Goal: Transaction & Acquisition: Purchase product/service

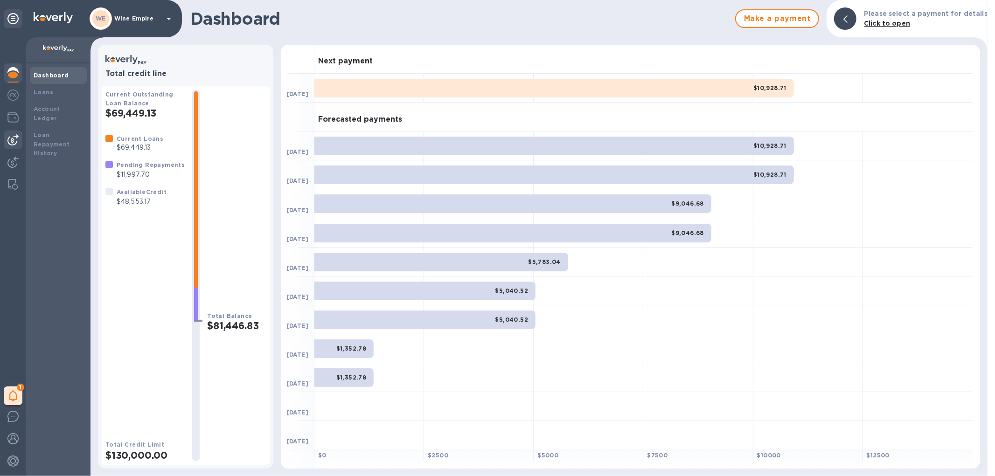
click at [10, 137] on img at bounding box center [12, 139] width 11 height 11
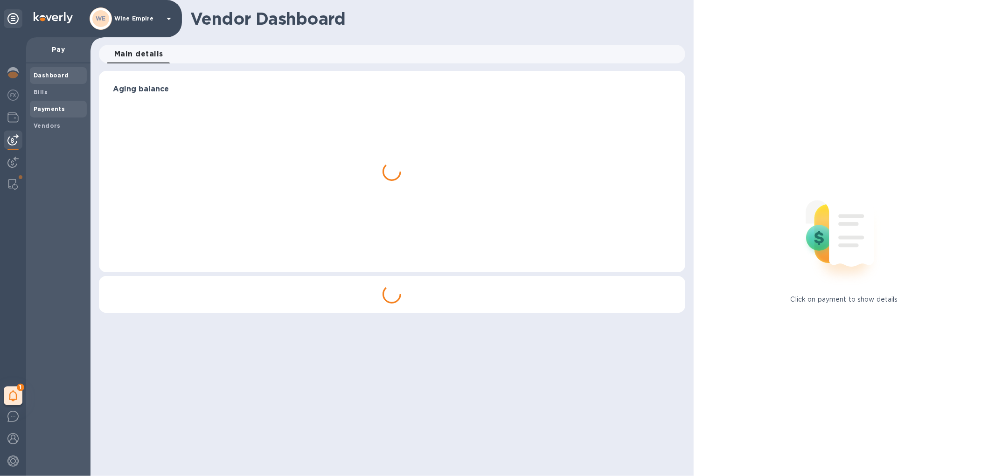
click at [49, 113] on span "Payments" at bounding box center [49, 109] width 31 height 9
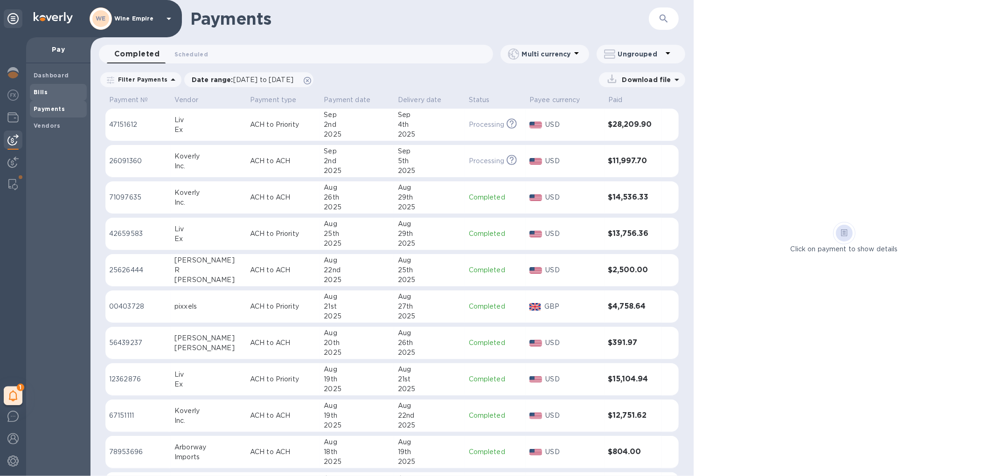
click at [48, 90] on span "Bills" at bounding box center [58, 92] width 49 height 9
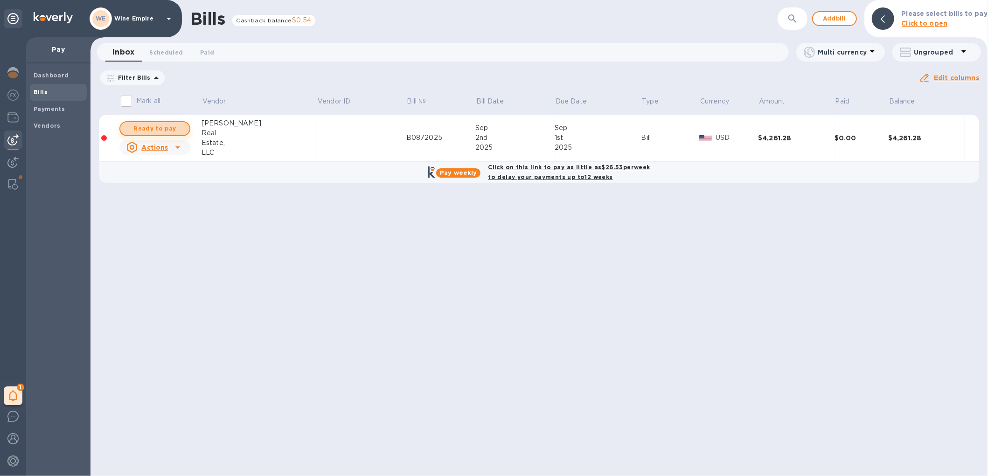
click at [162, 131] on span "Ready to pay" at bounding box center [155, 128] width 54 height 11
click at [148, 128] on span "Ready to pay" at bounding box center [155, 128] width 54 height 11
checkbox input "true"
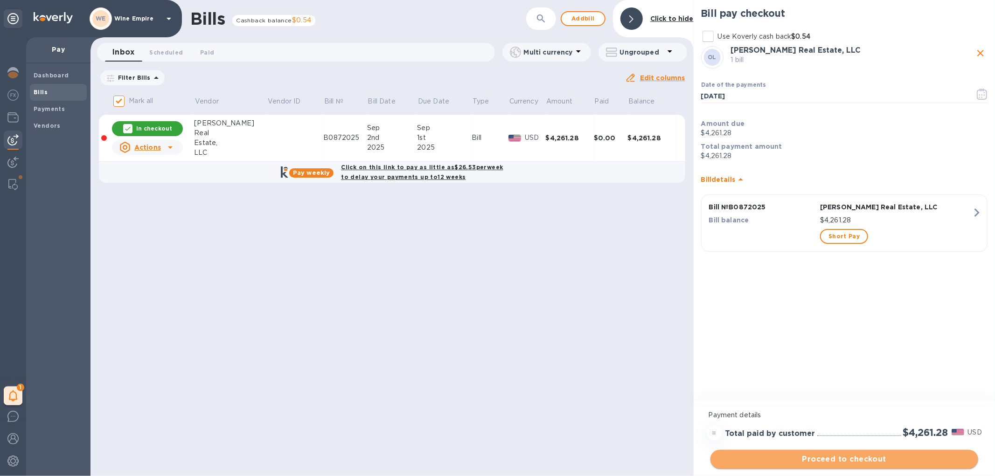
click at [846, 461] on span "Proceed to checkout" at bounding box center [844, 459] width 253 height 11
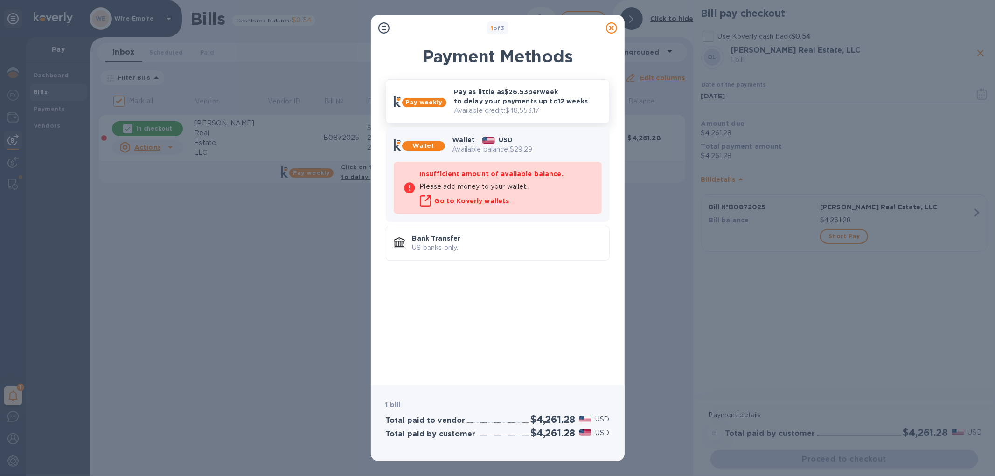
click at [501, 105] on p "Pay as little as $26.53 per week to delay your payments up to 12 weeks" at bounding box center [528, 96] width 148 height 19
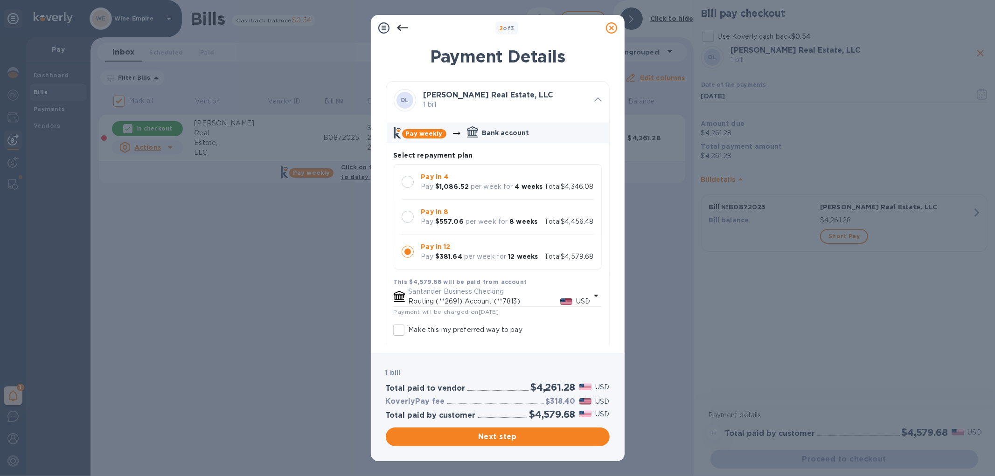
click at [409, 223] on div at bounding box center [408, 217] width 12 height 12
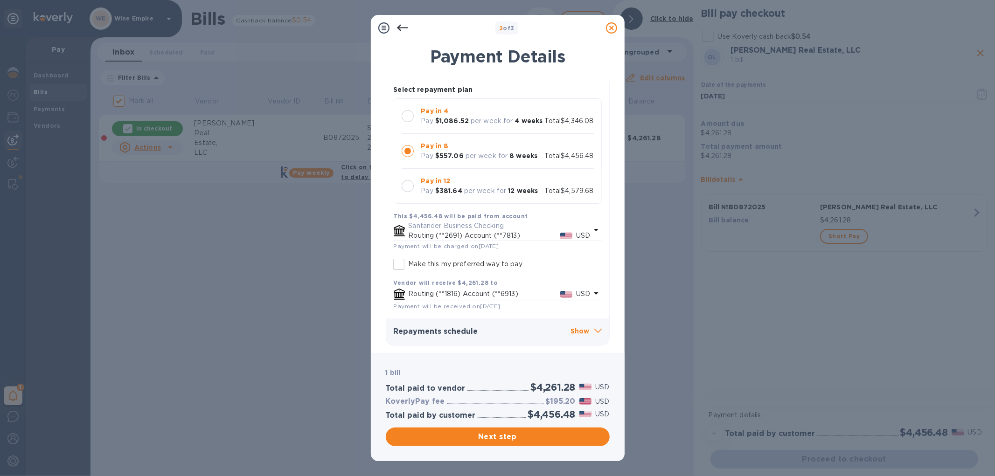
drag, startPoint x: 483, startPoint y: 438, endPoint x: 439, endPoint y: 267, distance: 176.5
click at [439, 267] on div "2 of 3 Payment Details [PERSON_NAME] Real Estate, LLC 1 bill Pay weekly Bank ac…" at bounding box center [498, 238] width 254 height 447
click at [493, 445] on button "Next step" at bounding box center [498, 437] width 224 height 19
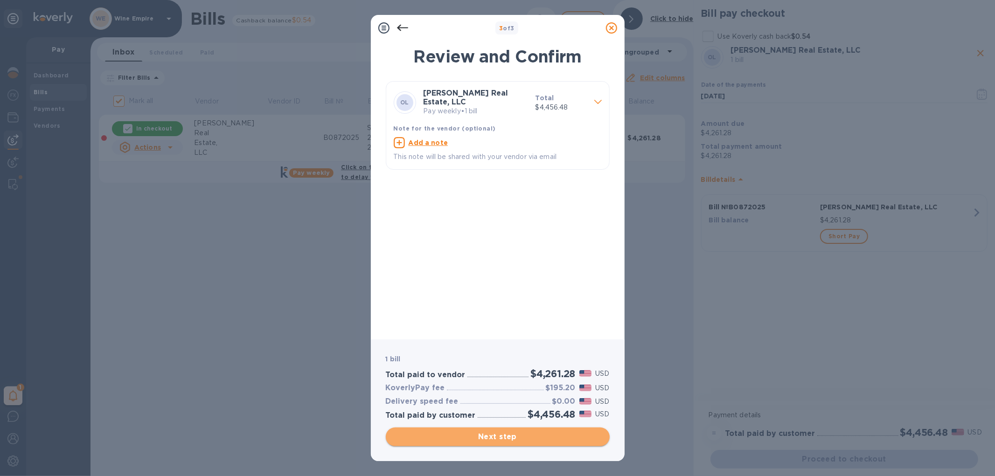
click at [497, 440] on span "Next step" at bounding box center [497, 437] width 209 height 11
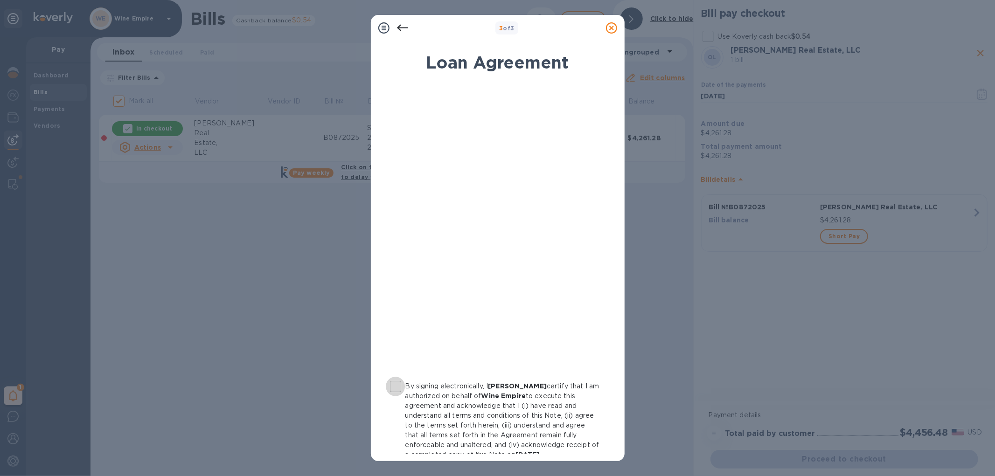
click at [399, 385] on input "By signing electronically, I [PERSON_NAME] certify that I am authorized on beha…" at bounding box center [396, 387] width 20 height 20
checkbox input "true"
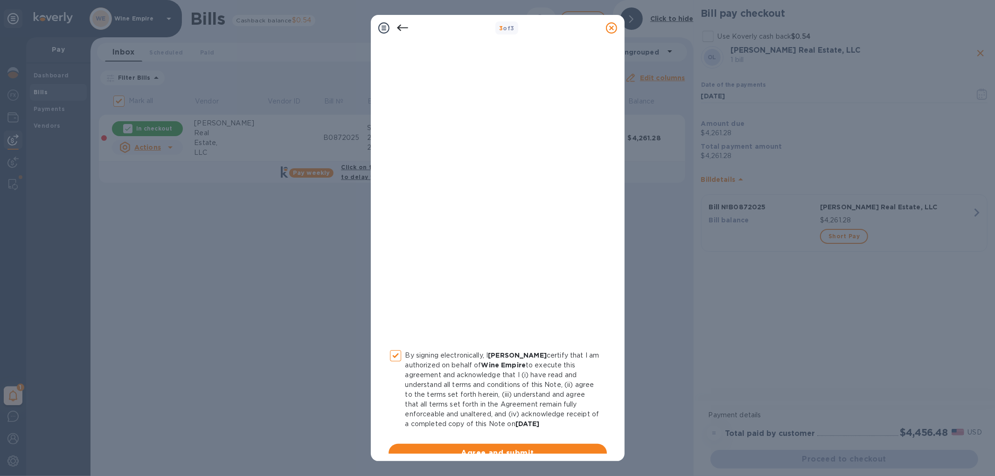
scroll to position [44, 0]
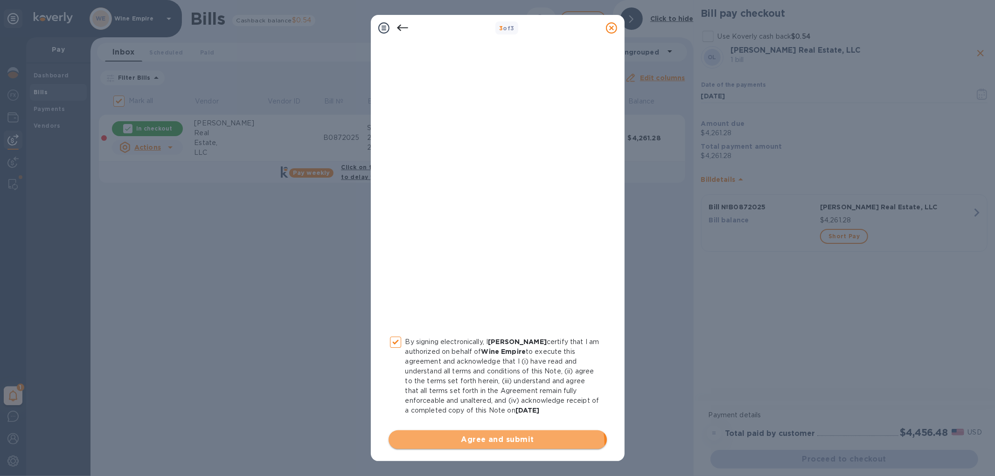
click at [493, 446] on button "Agree and submit" at bounding box center [498, 440] width 218 height 19
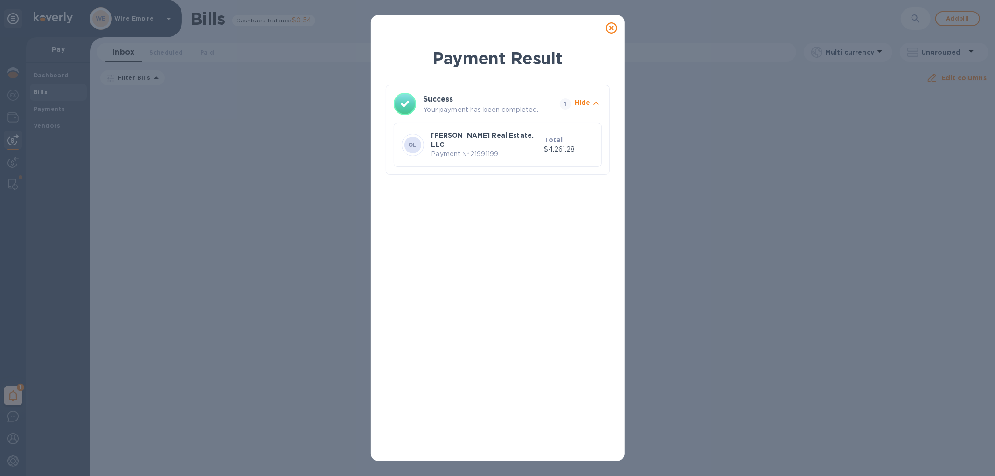
click at [609, 24] on icon at bounding box center [611, 27] width 11 height 11
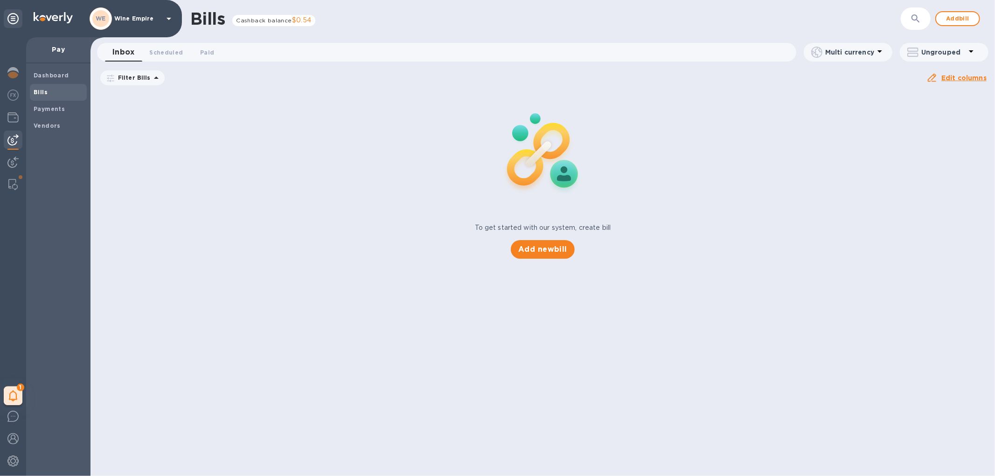
click at [36, 90] on b "Bills" at bounding box center [41, 92] width 14 height 7
click at [35, 124] on b "Vendors" at bounding box center [47, 125] width 27 height 7
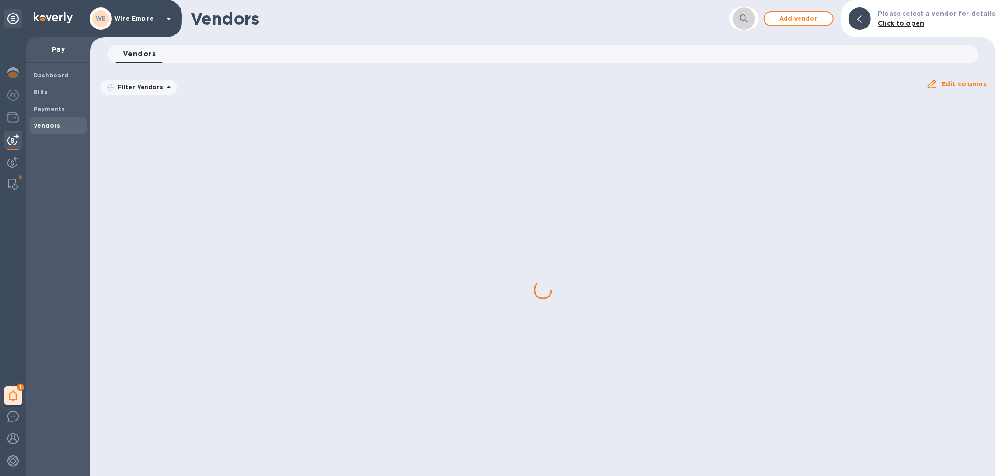
click at [750, 21] on icon "button" at bounding box center [744, 18] width 11 height 11
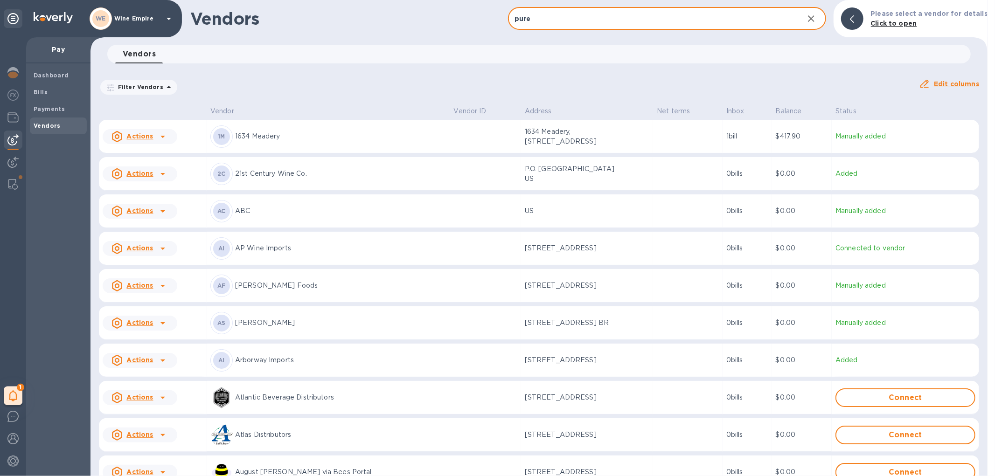
type input "pure"
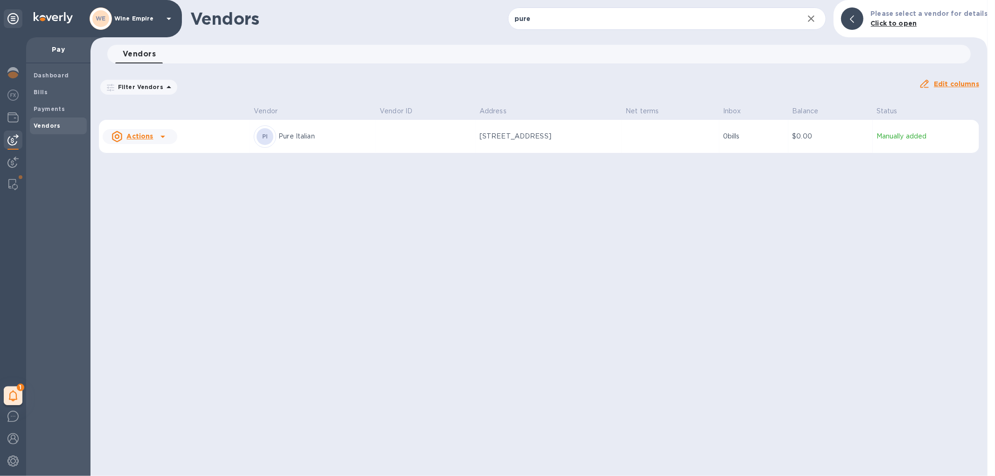
click at [405, 142] on td at bounding box center [426, 137] width 100 height 34
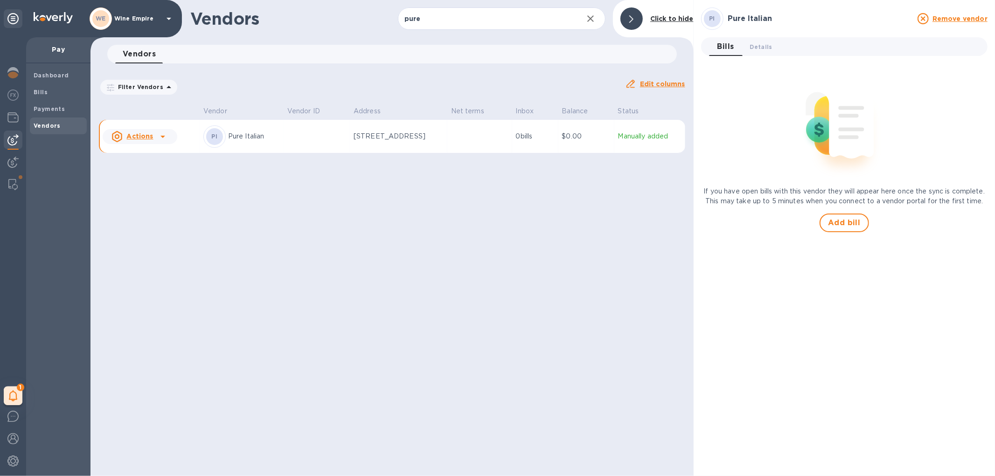
click at [293, 139] on td at bounding box center [317, 137] width 66 height 34
click at [164, 136] on icon at bounding box center [163, 137] width 5 height 2
click at [279, 147] on div at bounding box center [497, 238] width 995 height 476
click at [333, 131] on td at bounding box center [317, 137] width 66 height 34
click at [674, 82] on u "Edit columns" at bounding box center [662, 83] width 45 height 7
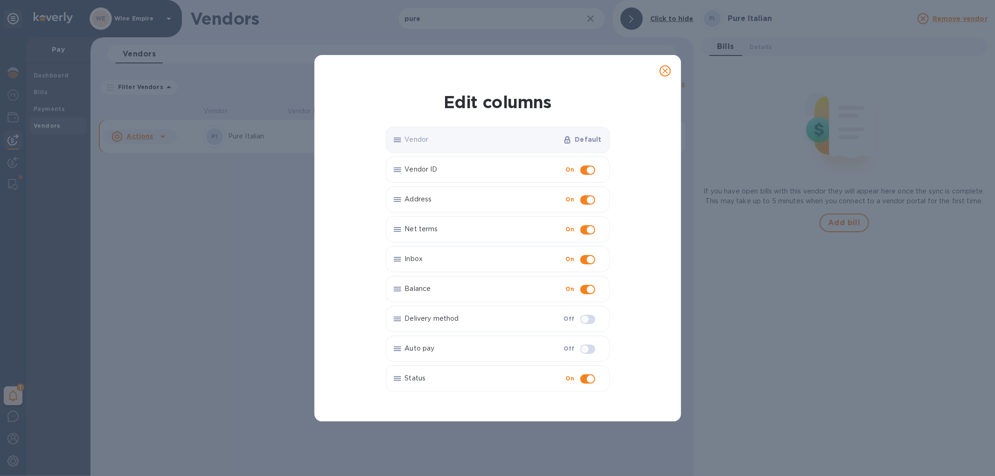
click at [470, 201] on p "Address" at bounding box center [483, 200] width 157 height 10
click at [409, 200] on p "Address" at bounding box center [483, 200] width 157 height 10
click at [411, 200] on p "Address" at bounding box center [483, 200] width 157 height 10
click at [664, 72] on icon "close" at bounding box center [666, 71] width 6 height 6
